Goal: Obtain resource: Obtain resource

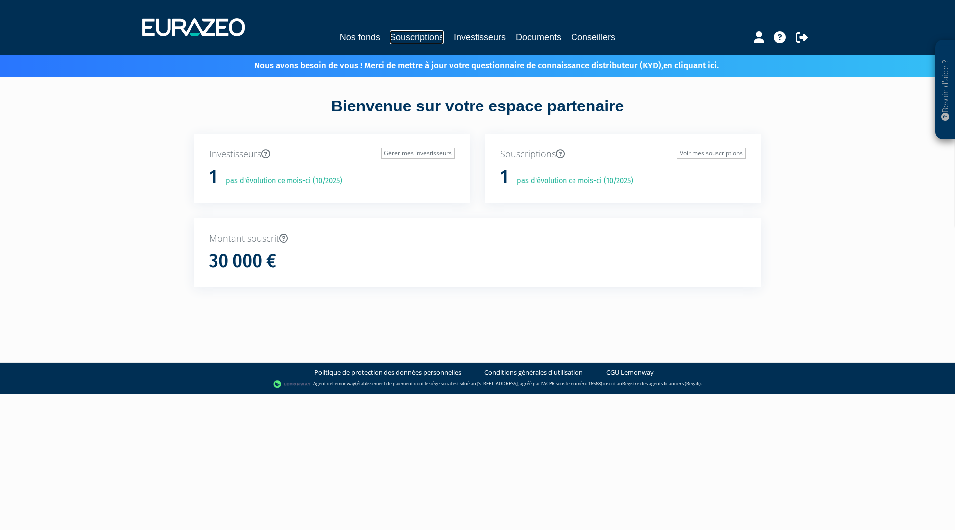
click at [420, 36] on link "Souscriptions" at bounding box center [417, 37] width 54 height 14
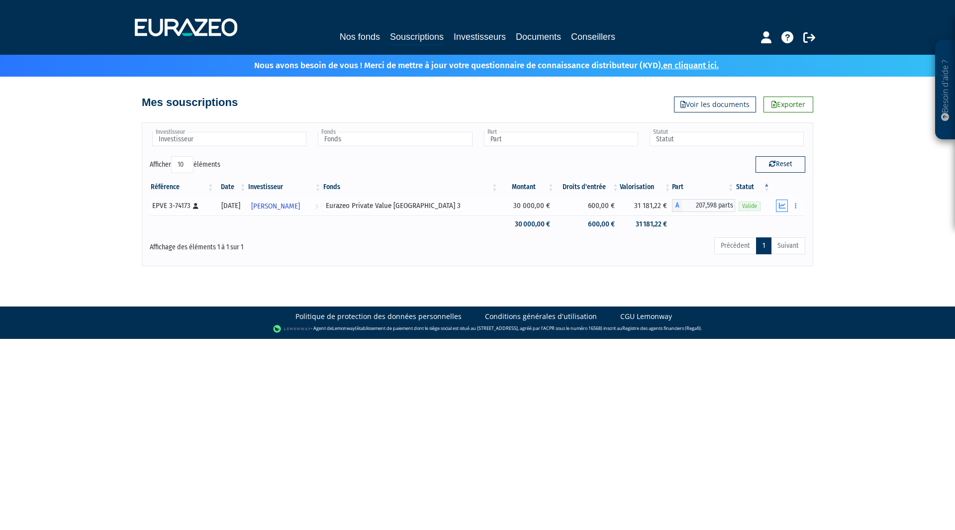
click at [781, 204] on icon "button" at bounding box center [782, 205] width 6 height 6
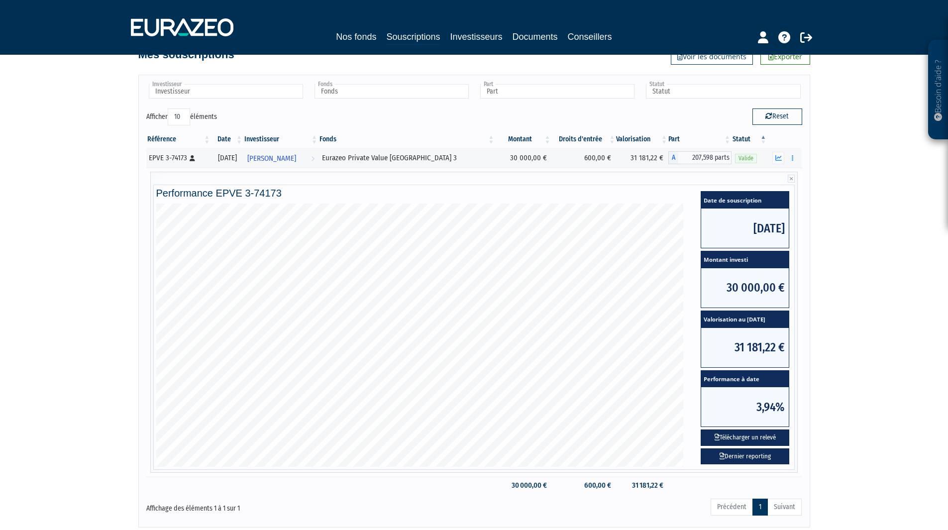
scroll to position [118, 0]
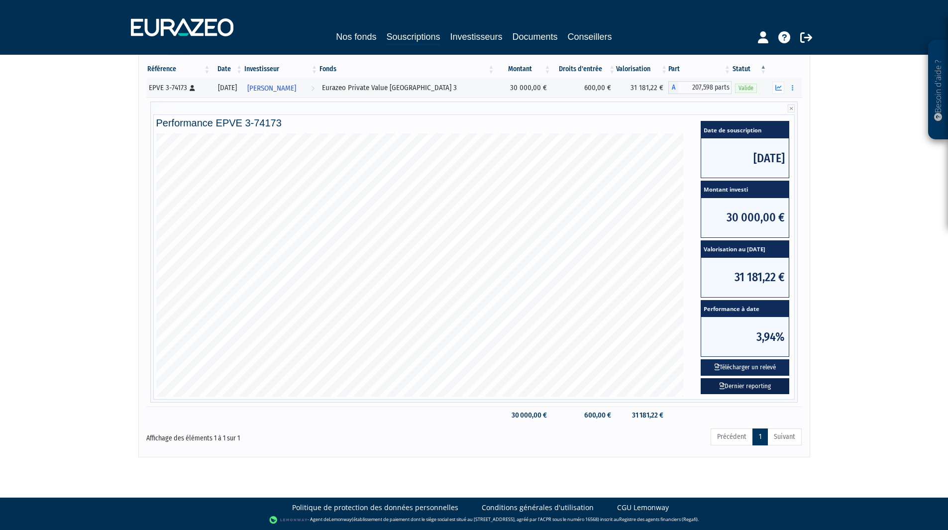
click at [747, 385] on link "Dernier reporting" at bounding box center [744, 386] width 89 height 16
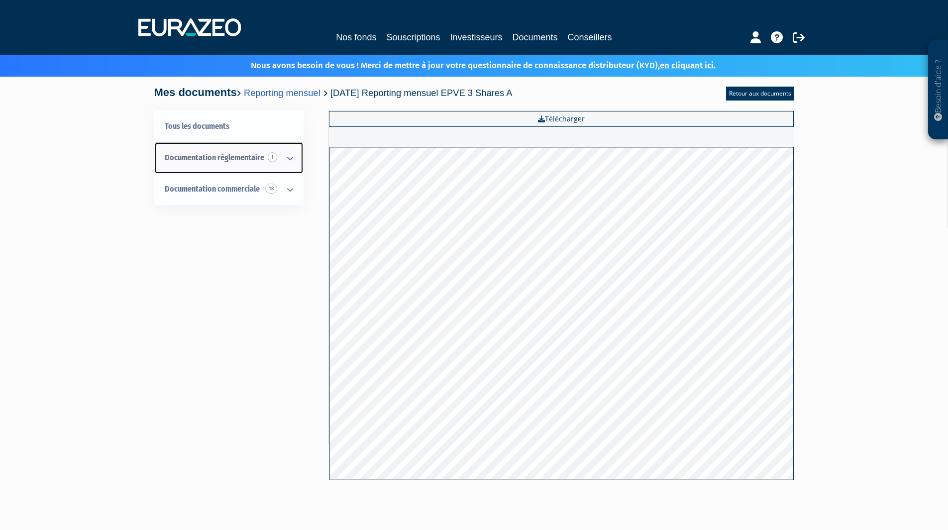
click at [275, 163] on link "Documentation règlementaire 1" at bounding box center [229, 157] width 148 height 31
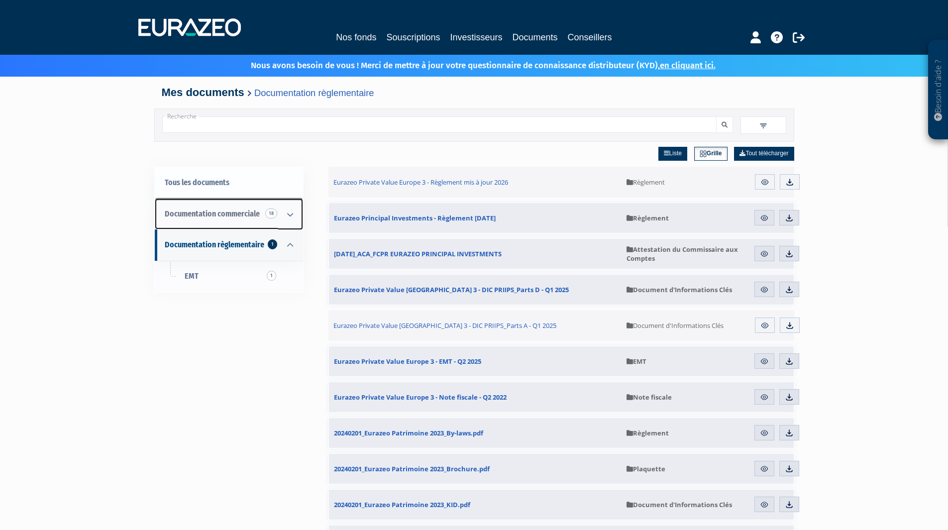
click at [280, 215] on icon at bounding box center [290, 214] width 26 height 31
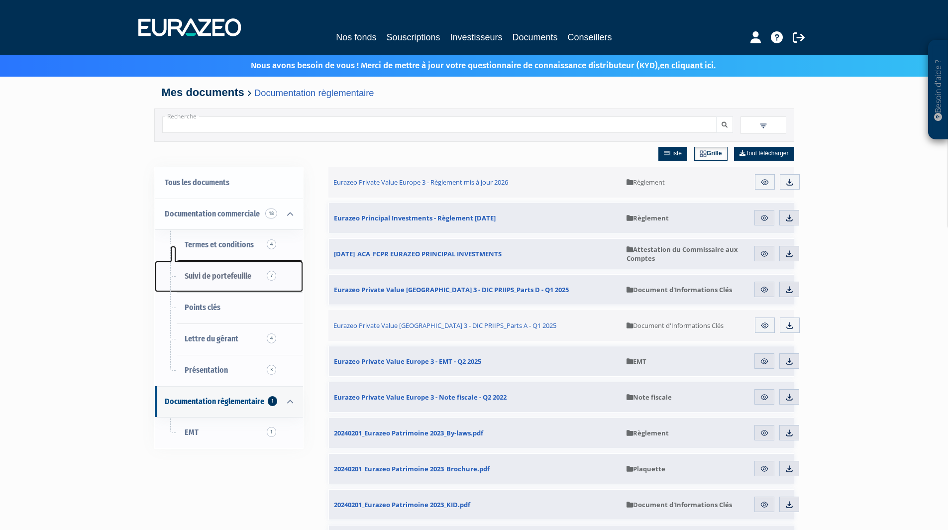
click at [268, 278] on span "7" at bounding box center [271, 276] width 9 height 10
